Goal: Task Accomplishment & Management: Manage account settings

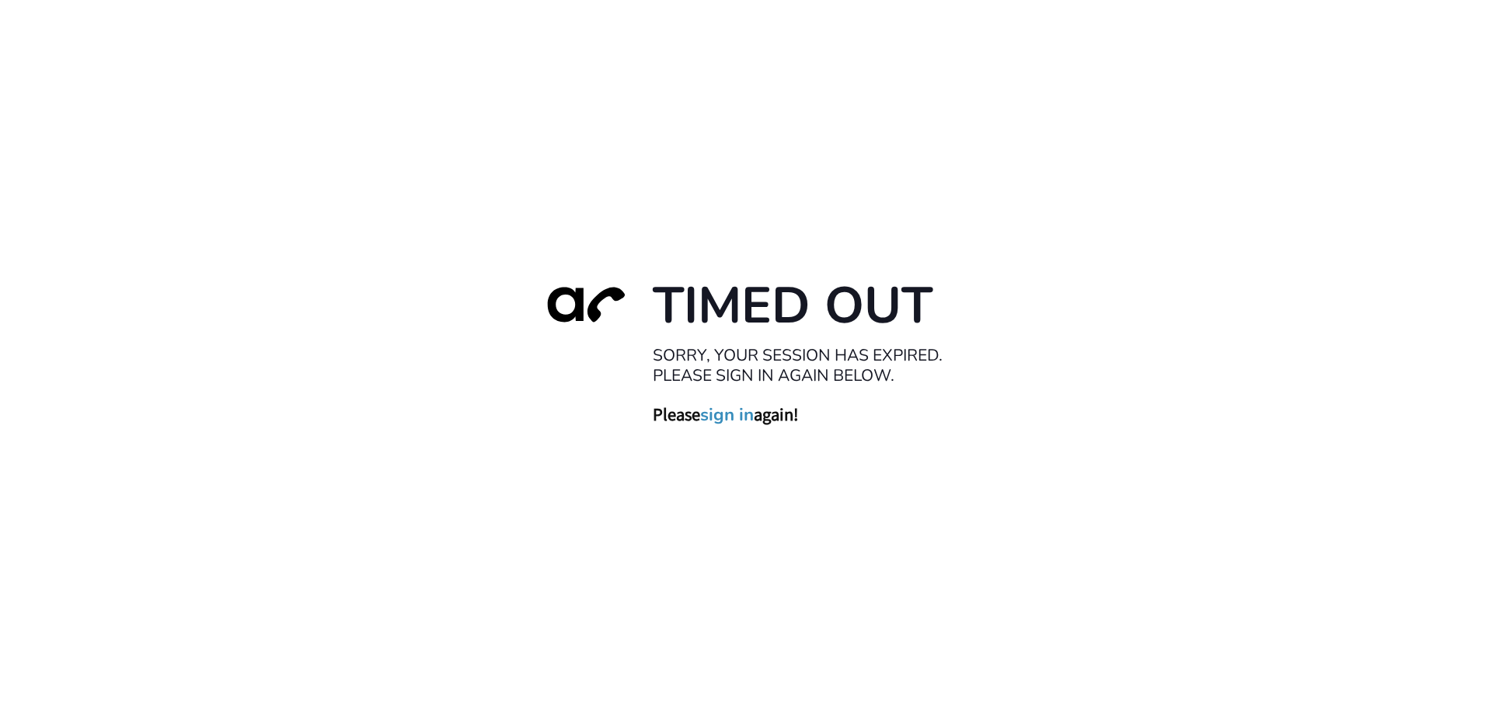
click at [737, 423] on link "sign in" at bounding box center [727, 414] width 54 height 22
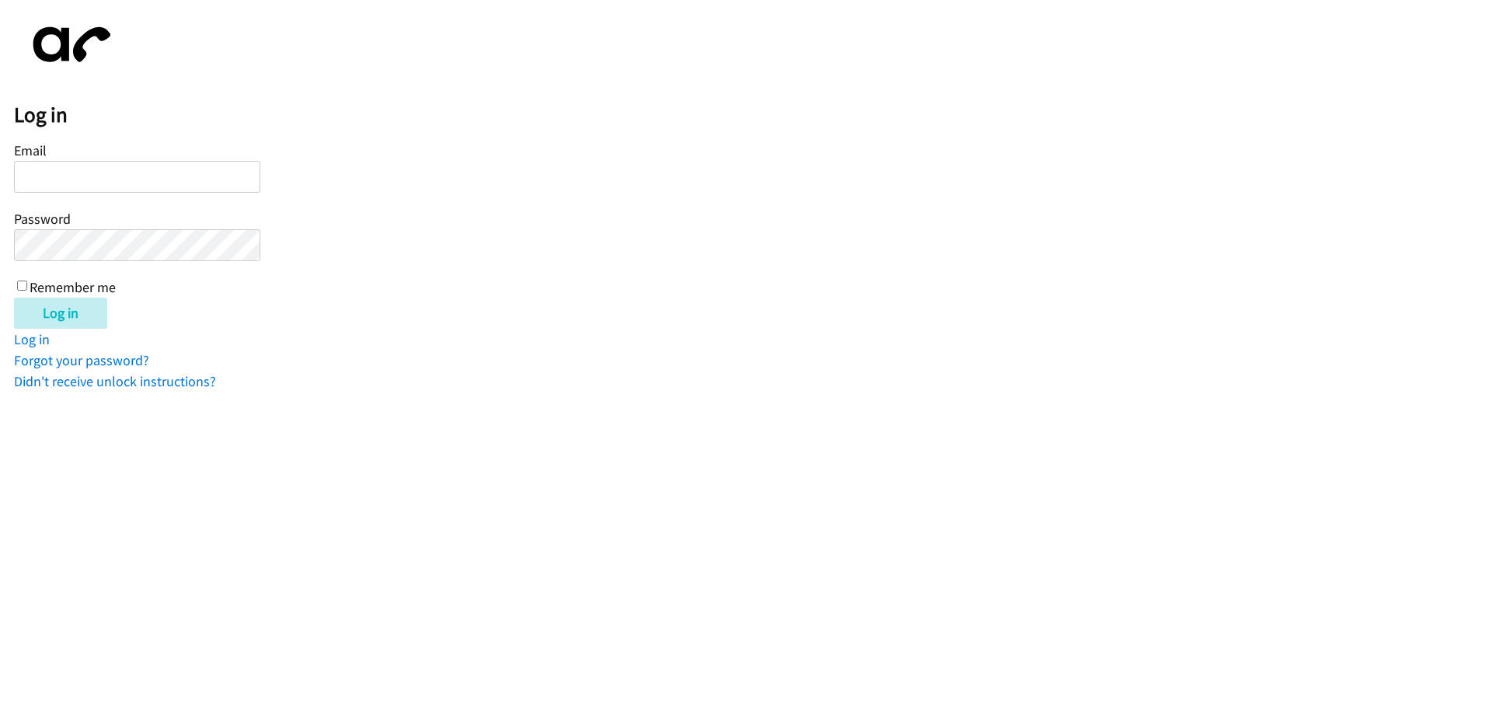
click at [737, 392] on html "Log in Email Password Remember me Log in Log in Forgot your password? Didn't re…" at bounding box center [746, 196] width 1492 height 392
type input "[EMAIL_ADDRESS][DOMAIN_NAME]"
click at [70, 308] on input "Log in" at bounding box center [60, 313] width 93 height 31
